Goal: Task Accomplishment & Management: Complete application form

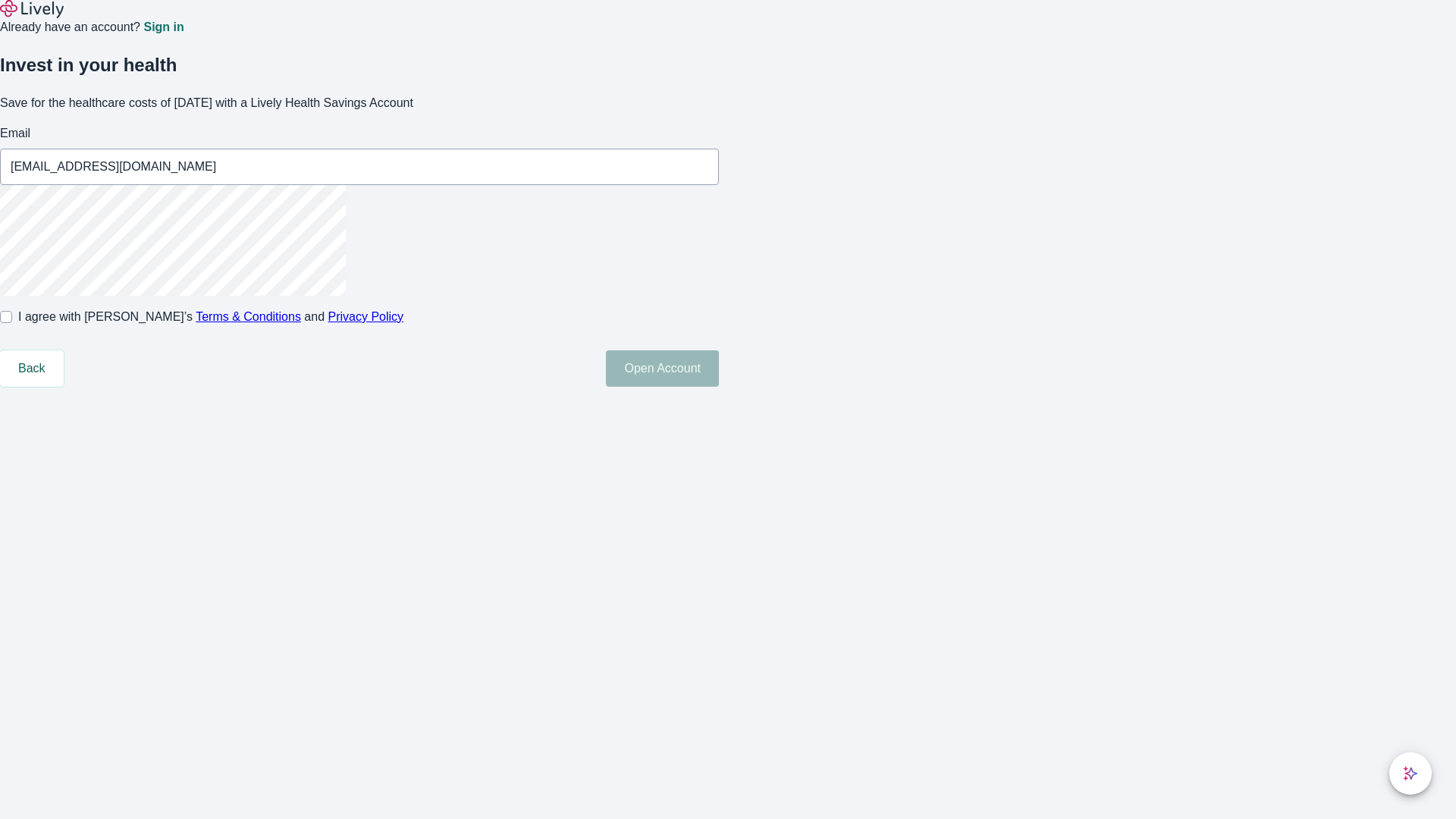
click at [12, 323] on input "I agree with Lively’s Terms & Conditions and Privacy Policy" at bounding box center [6, 317] width 12 height 12
checkbox input "true"
click at [719, 387] on button "Open Account" at bounding box center [663, 369] width 113 height 36
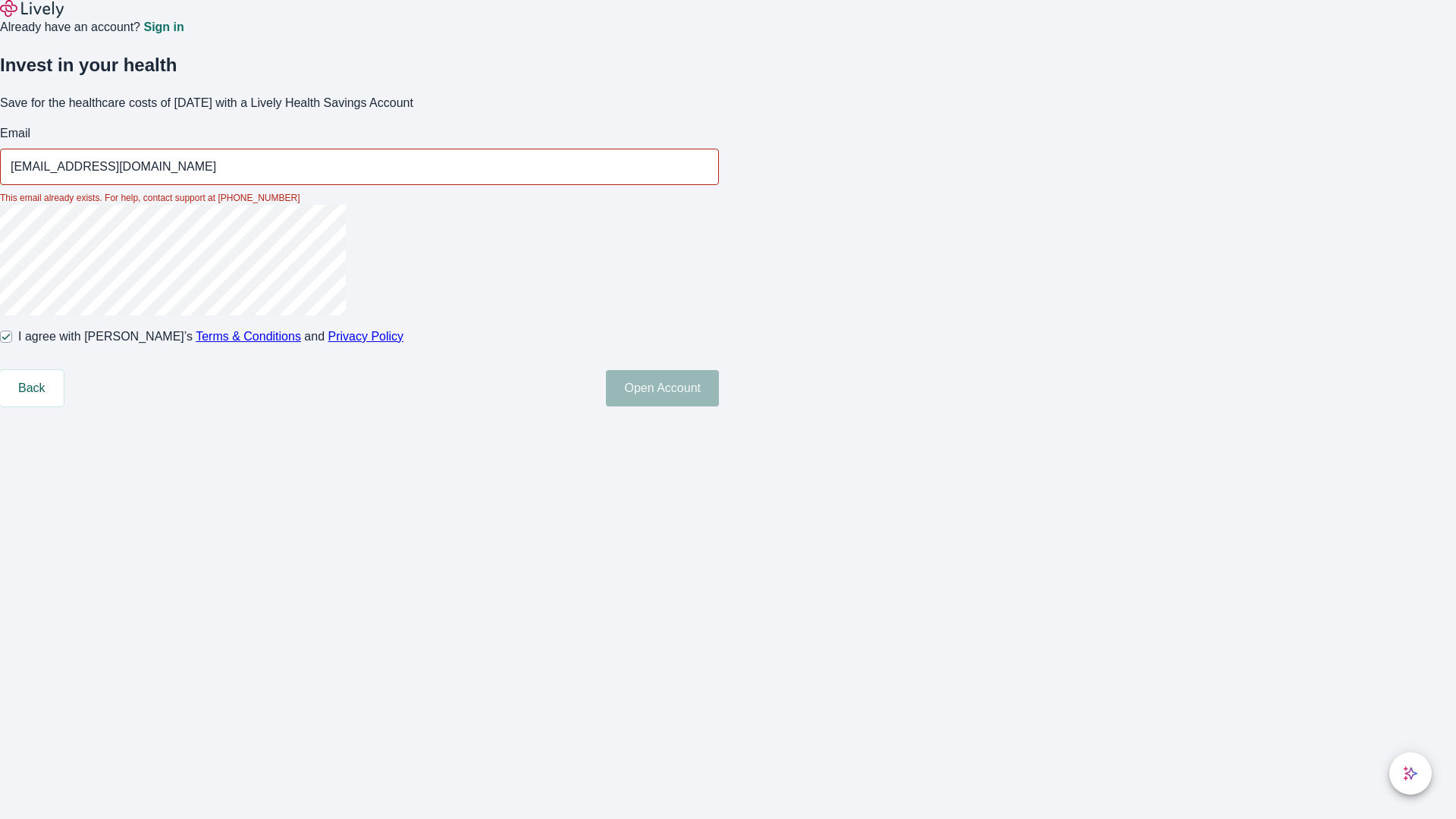
type input "[EMAIL_ADDRESS][DOMAIN_NAME]"
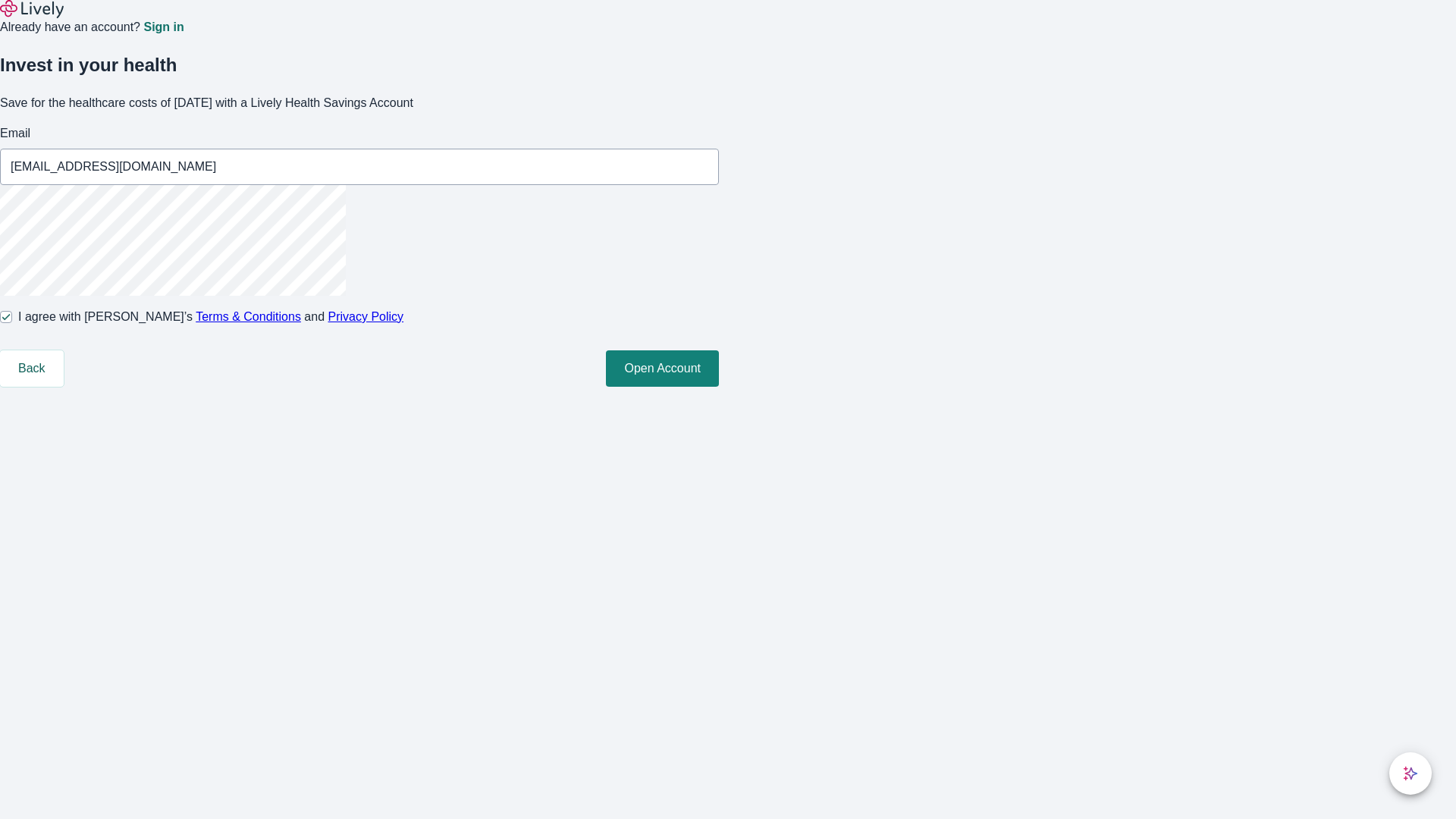
click at [12, 323] on input "I agree with Lively’s Terms & Conditions and Privacy Policy" at bounding box center [6, 317] width 12 height 12
checkbox input "false"
type input "[PERSON_NAME][EMAIL_ADDRESS][DOMAIN_NAME]"
click at [12, 323] on input "I agree with Lively’s Terms & Conditions and Privacy Policy" at bounding box center [6, 317] width 12 height 12
checkbox input "true"
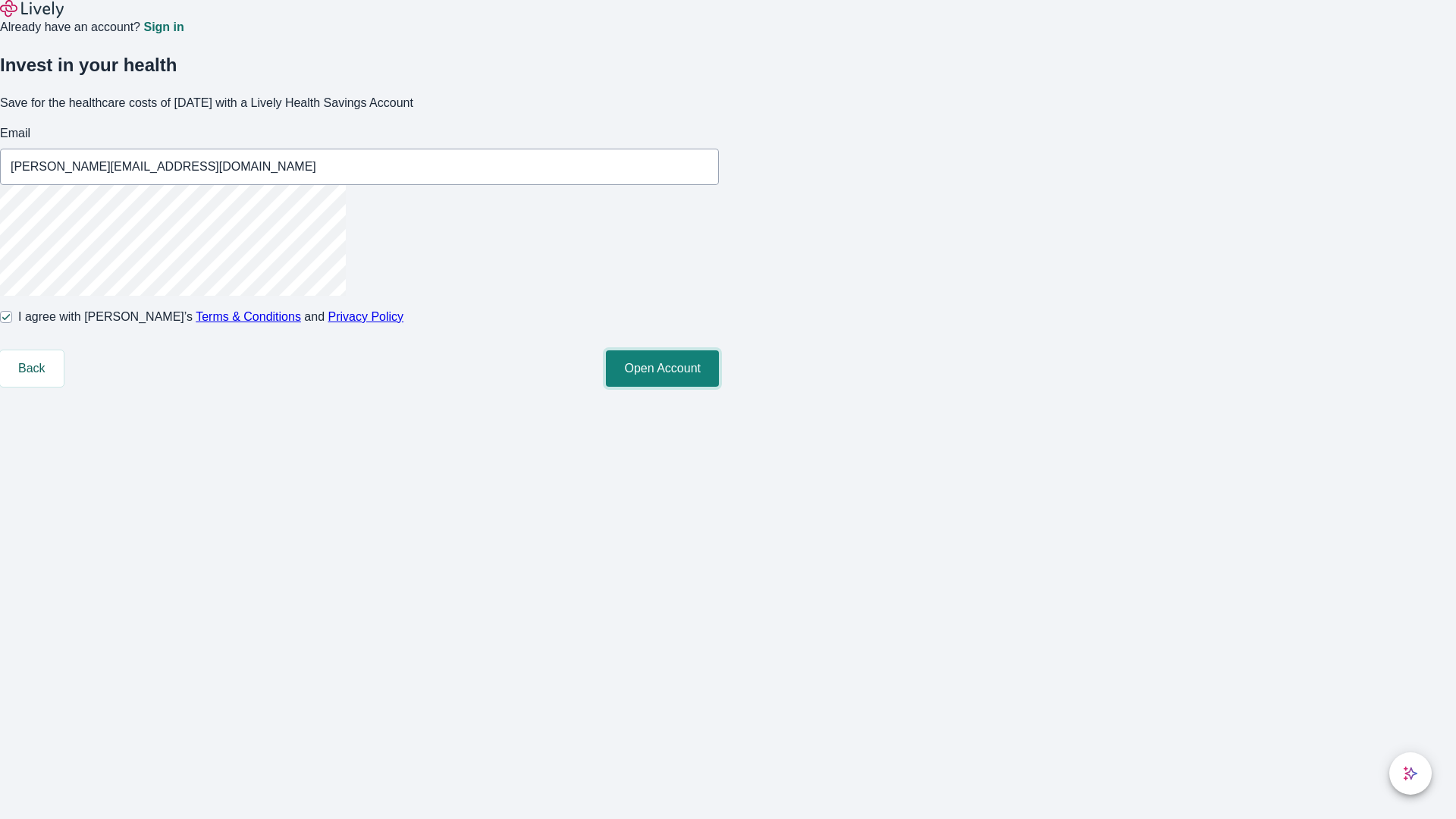
click at [719, 387] on button "Open Account" at bounding box center [663, 369] width 113 height 36
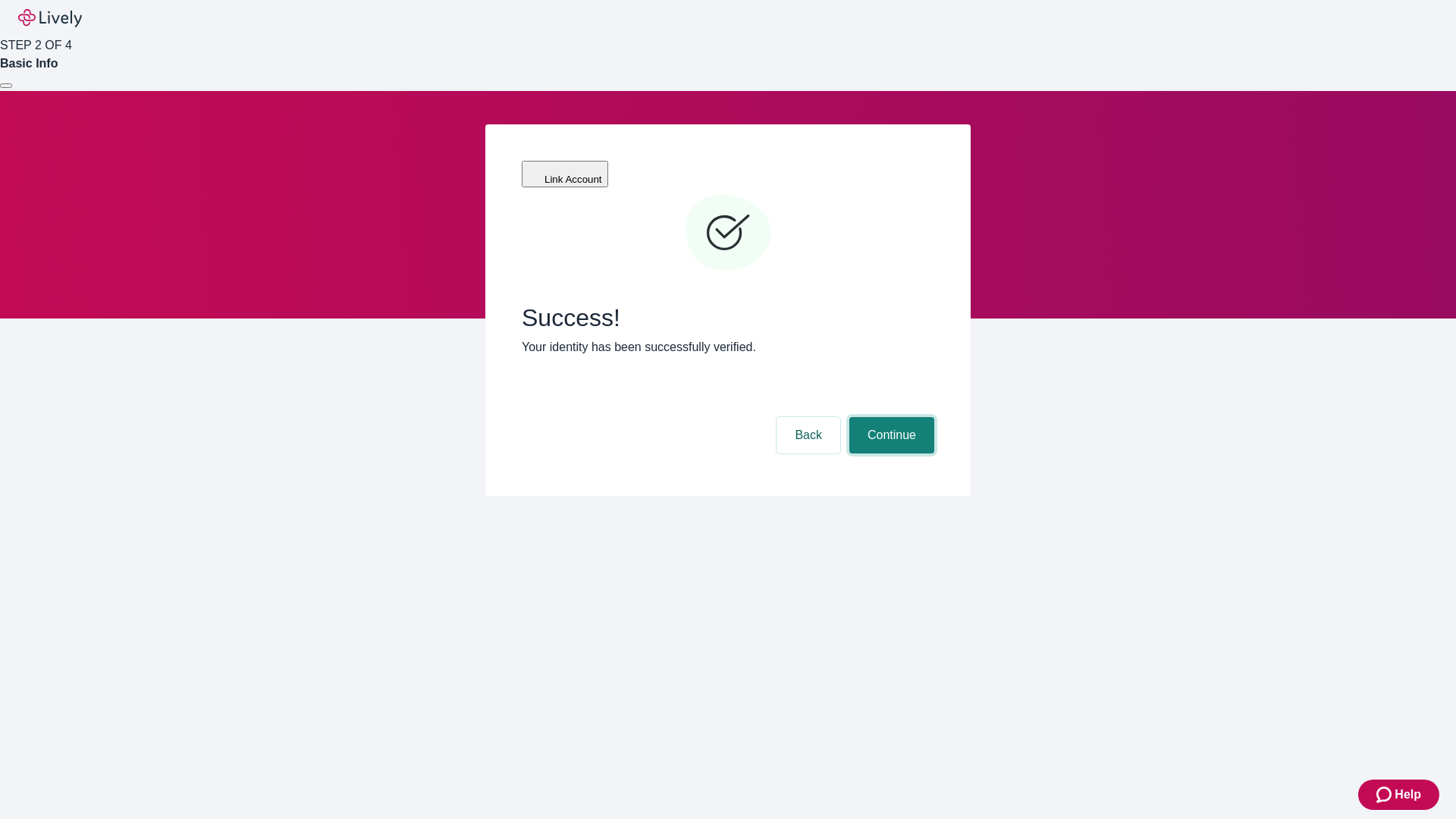
click at [889, 418] on button "Continue" at bounding box center [891, 435] width 85 height 36
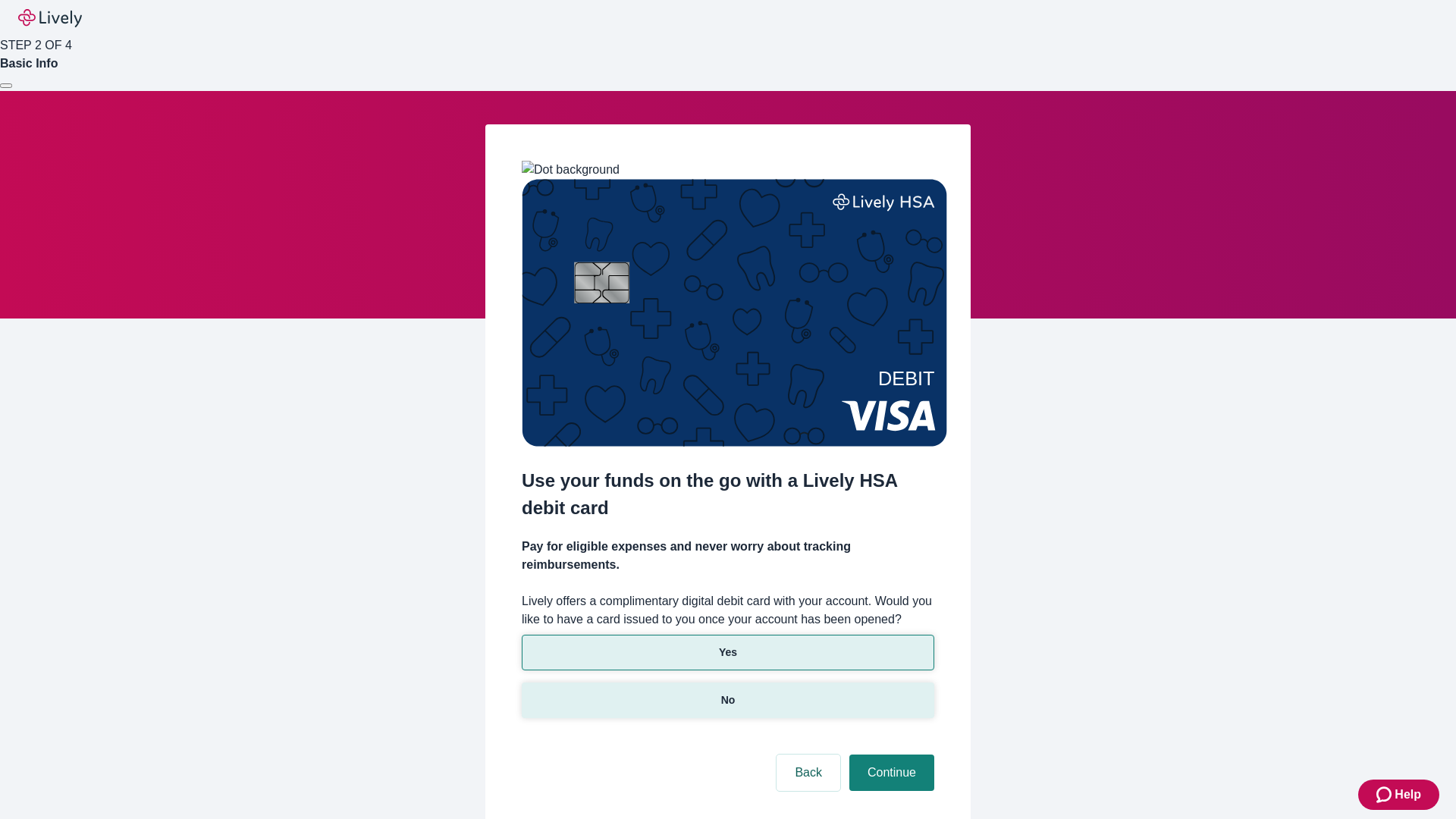
click at [728, 692] on p "No" at bounding box center [728, 700] width 14 height 16
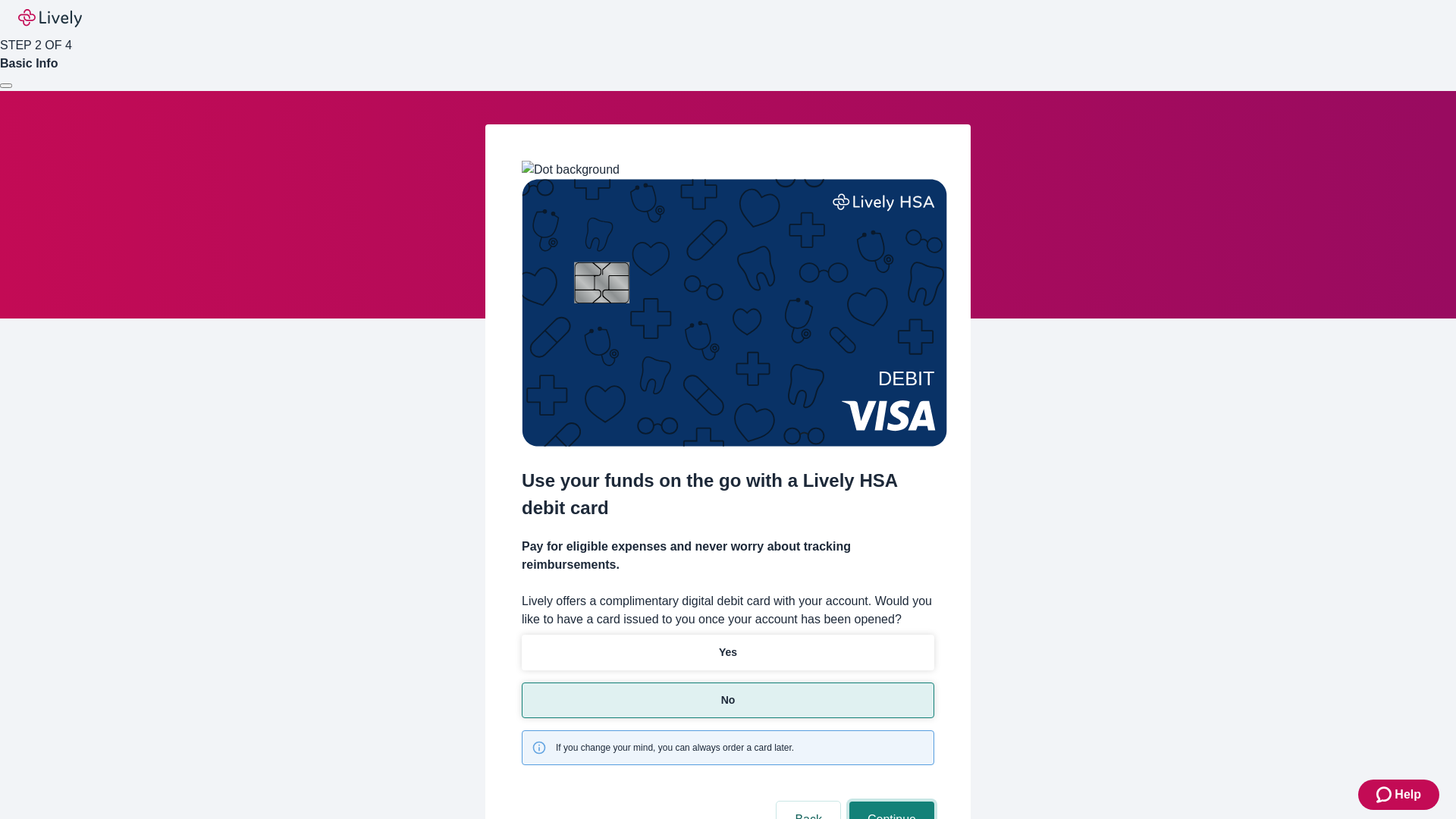
click at [889, 802] on button "Continue" at bounding box center [891, 820] width 85 height 36
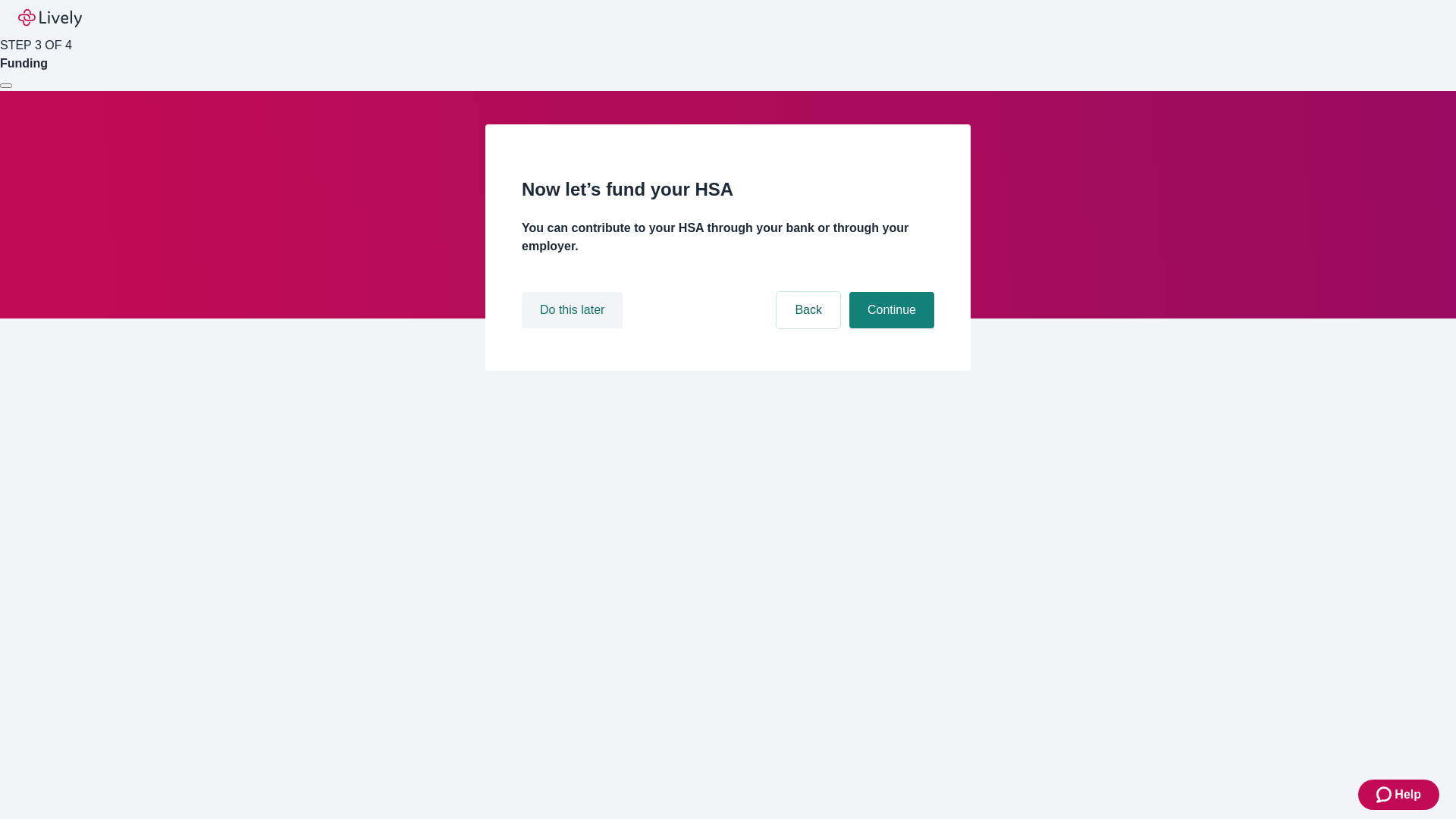
click at [574, 328] on button "Do this later" at bounding box center [572, 310] width 101 height 36
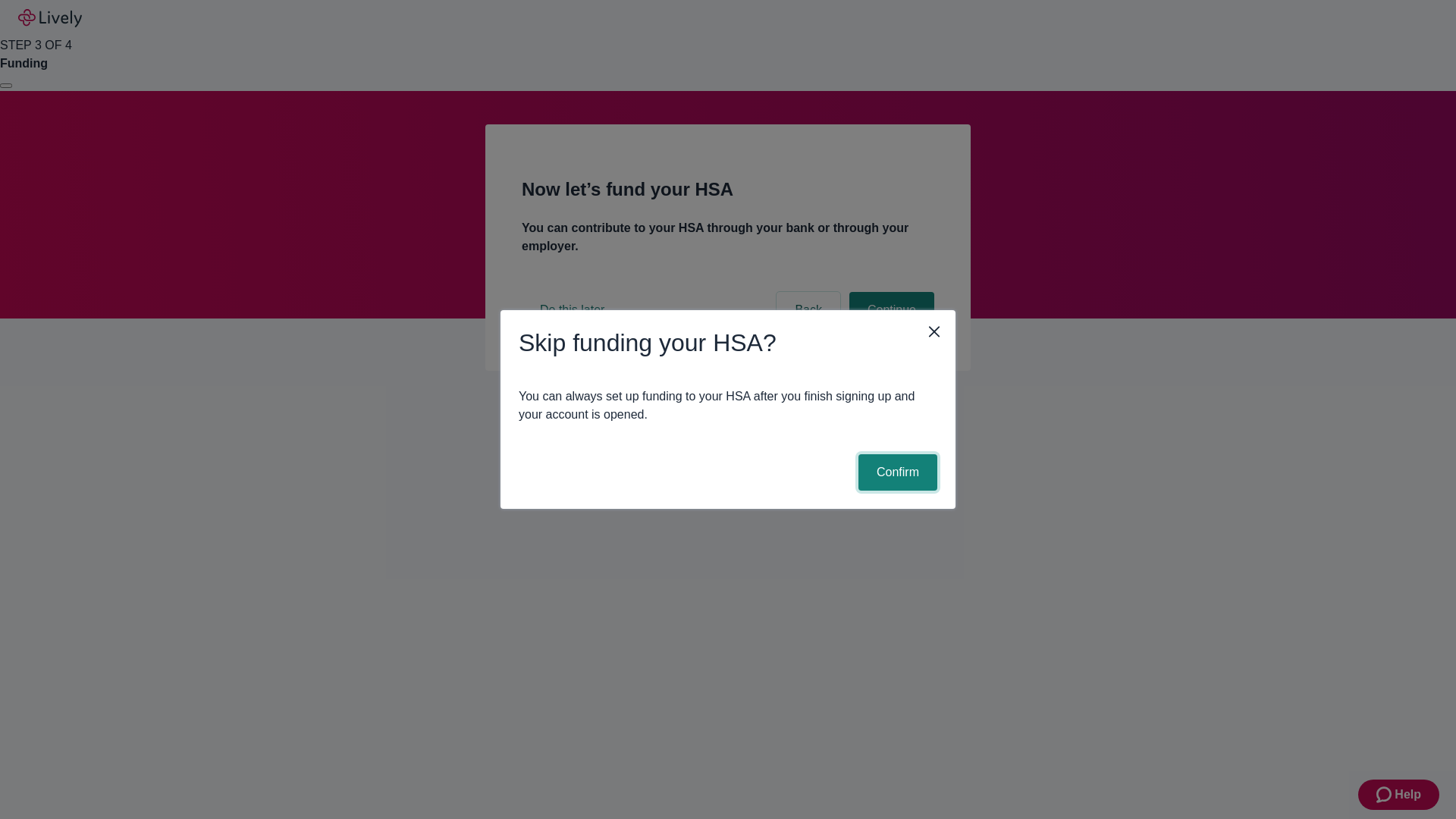
click at [895, 472] on button "Confirm" at bounding box center [898, 472] width 79 height 36
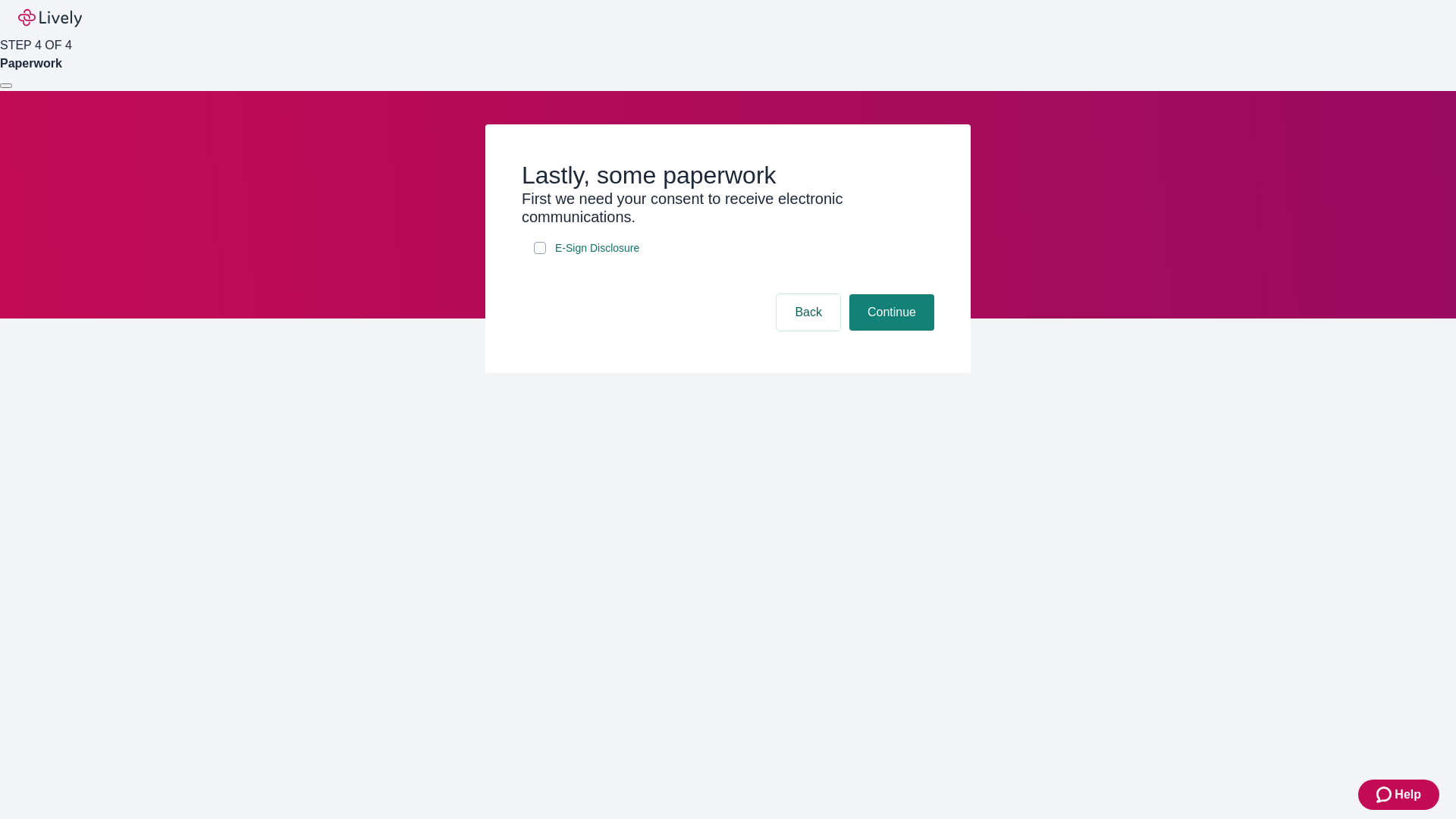
click at [540, 254] on input "E-Sign Disclosure" at bounding box center [540, 248] width 12 height 12
checkbox input "true"
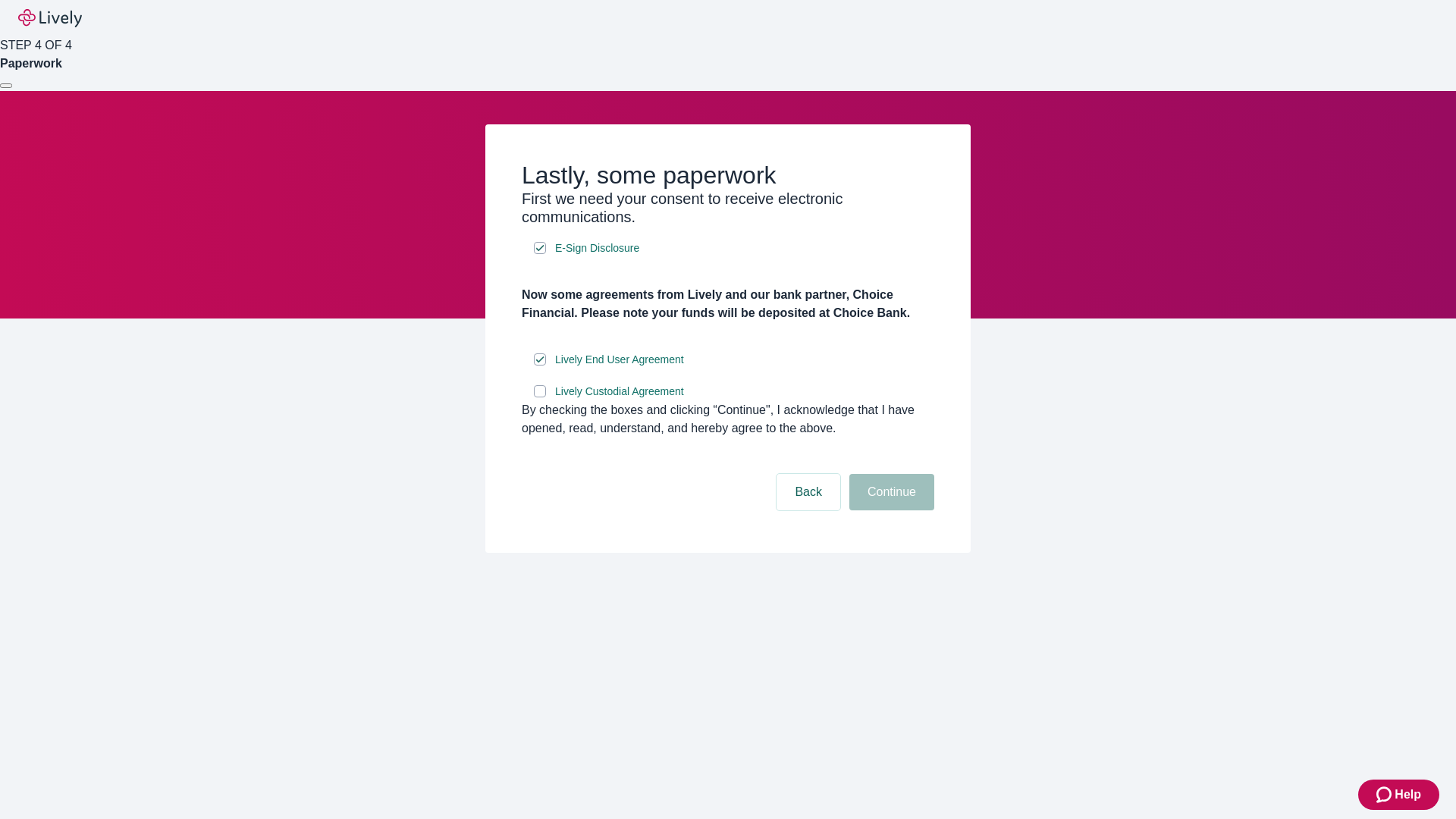
click at [540, 397] on input "Lively Custodial Agreement" at bounding box center [540, 391] width 12 height 12
checkbox input "true"
click at [889, 510] on button "Continue" at bounding box center [891, 492] width 85 height 36
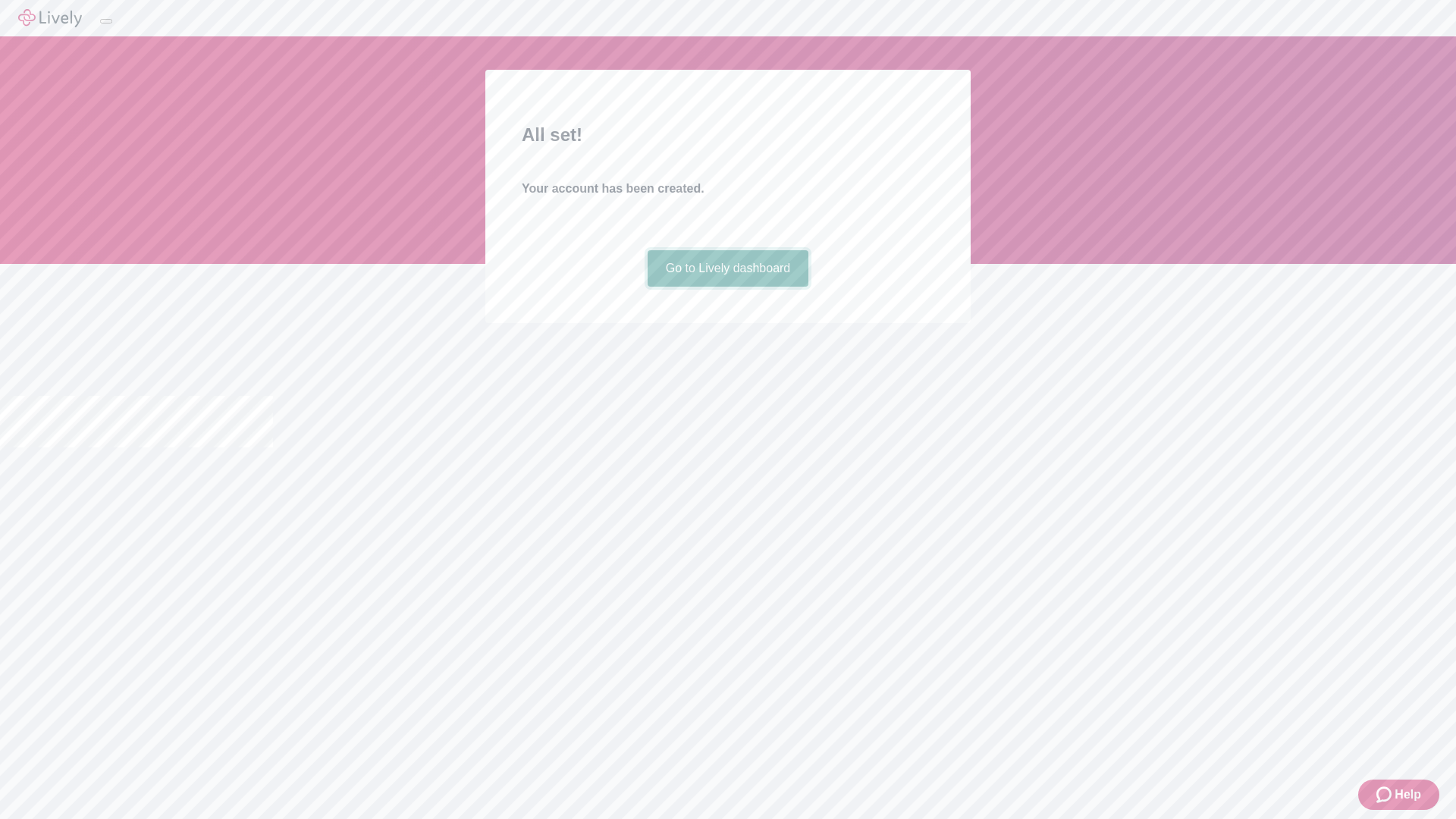
click at [728, 287] on link "Go to Lively dashboard" at bounding box center [728, 268] width 162 height 36
